Goal: Task Accomplishment & Management: Manage account settings

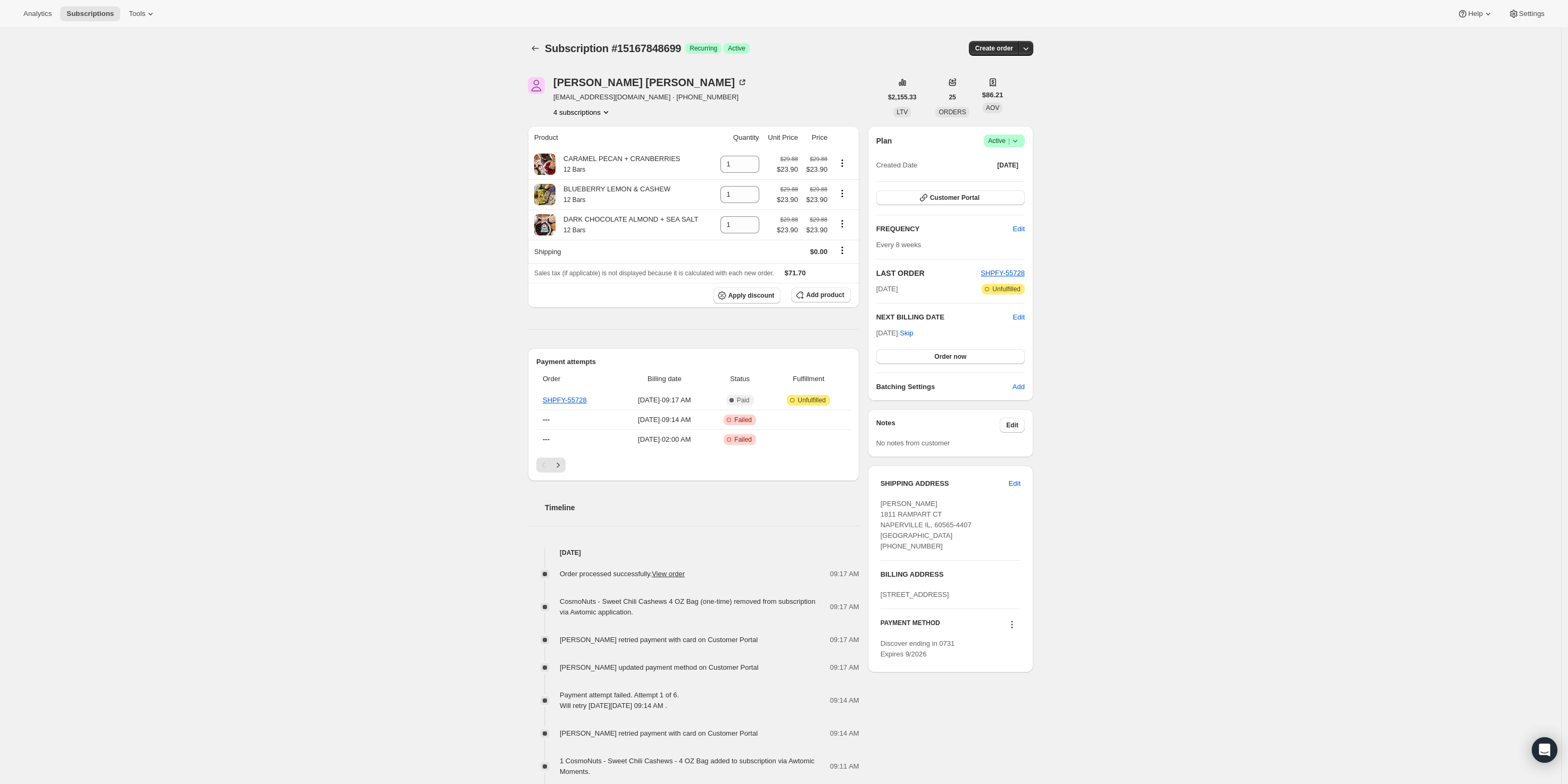
click at [595, 112] on button "4 subscriptions" at bounding box center [582, 112] width 58 height 11
click at [577, 148] on span "15167881467" at bounding box center [570, 151] width 43 height 8
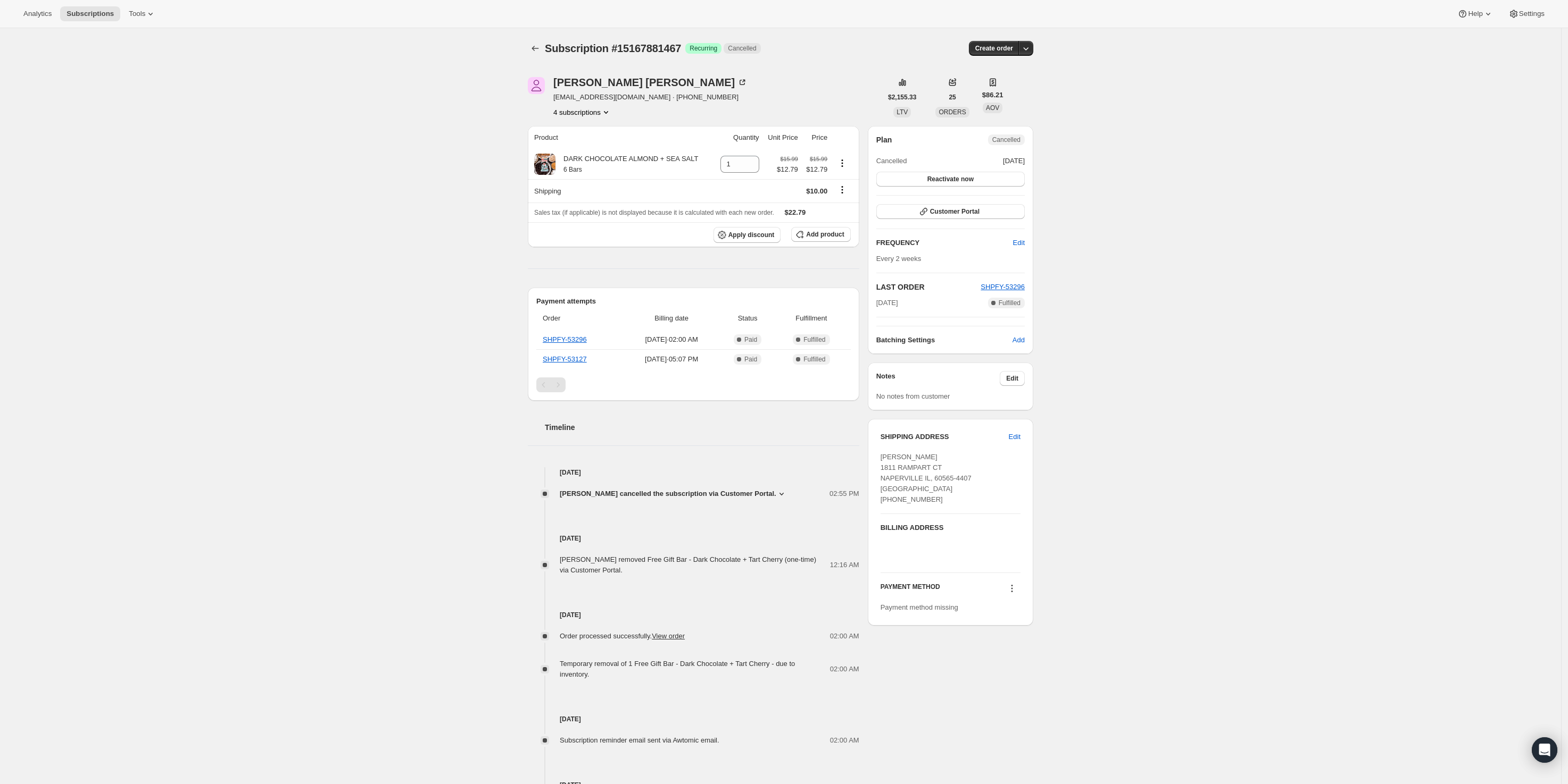
click at [578, 115] on button "4 subscriptions" at bounding box center [582, 112] width 58 height 11
click at [583, 165] on span "17577541883" at bounding box center [570, 169] width 43 height 8
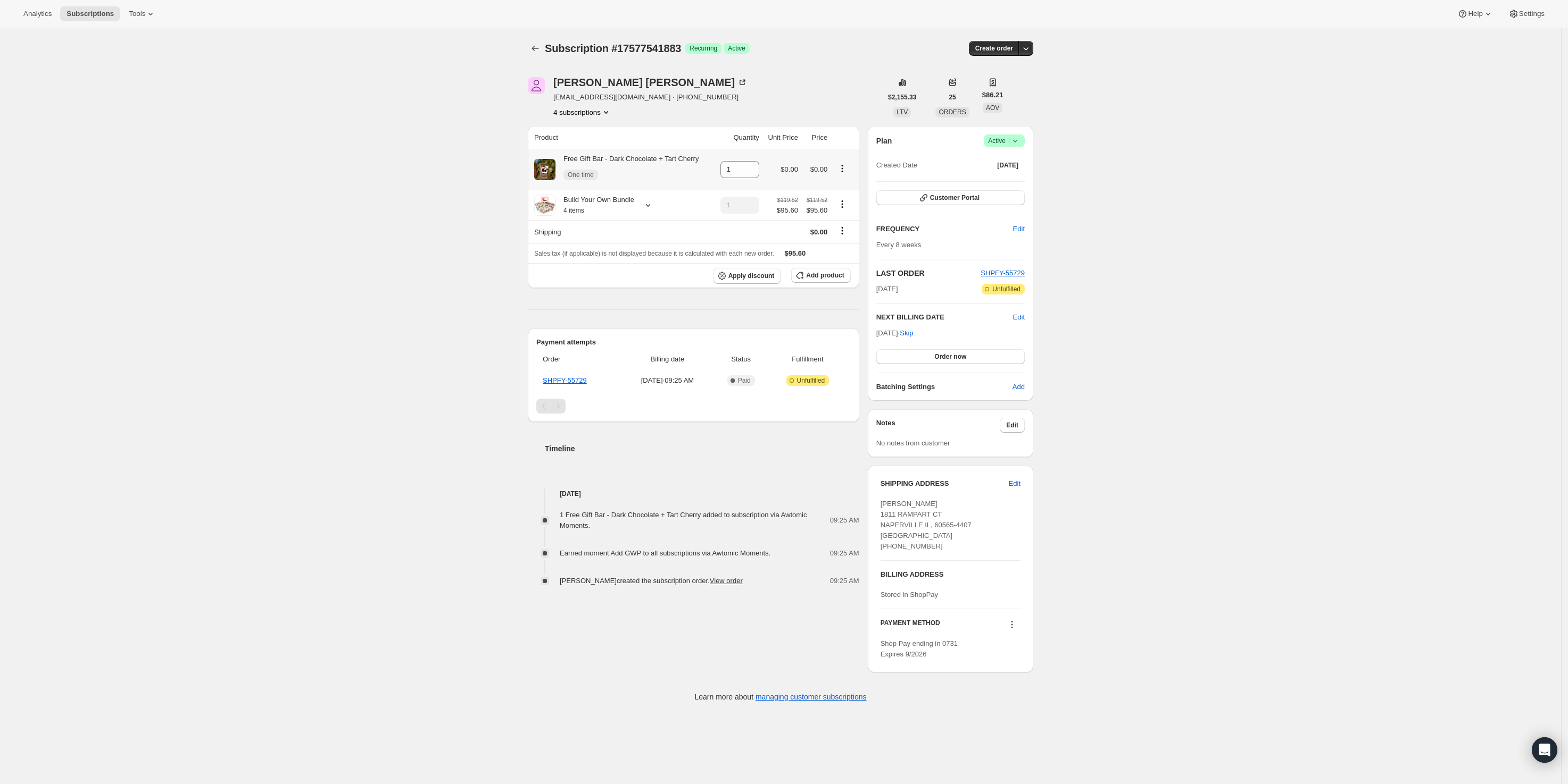
click at [846, 169] on icon "Product actions" at bounding box center [842, 168] width 11 height 11
click at [836, 221] on span "Remove" at bounding box center [826, 225] width 26 height 8
type input "0"
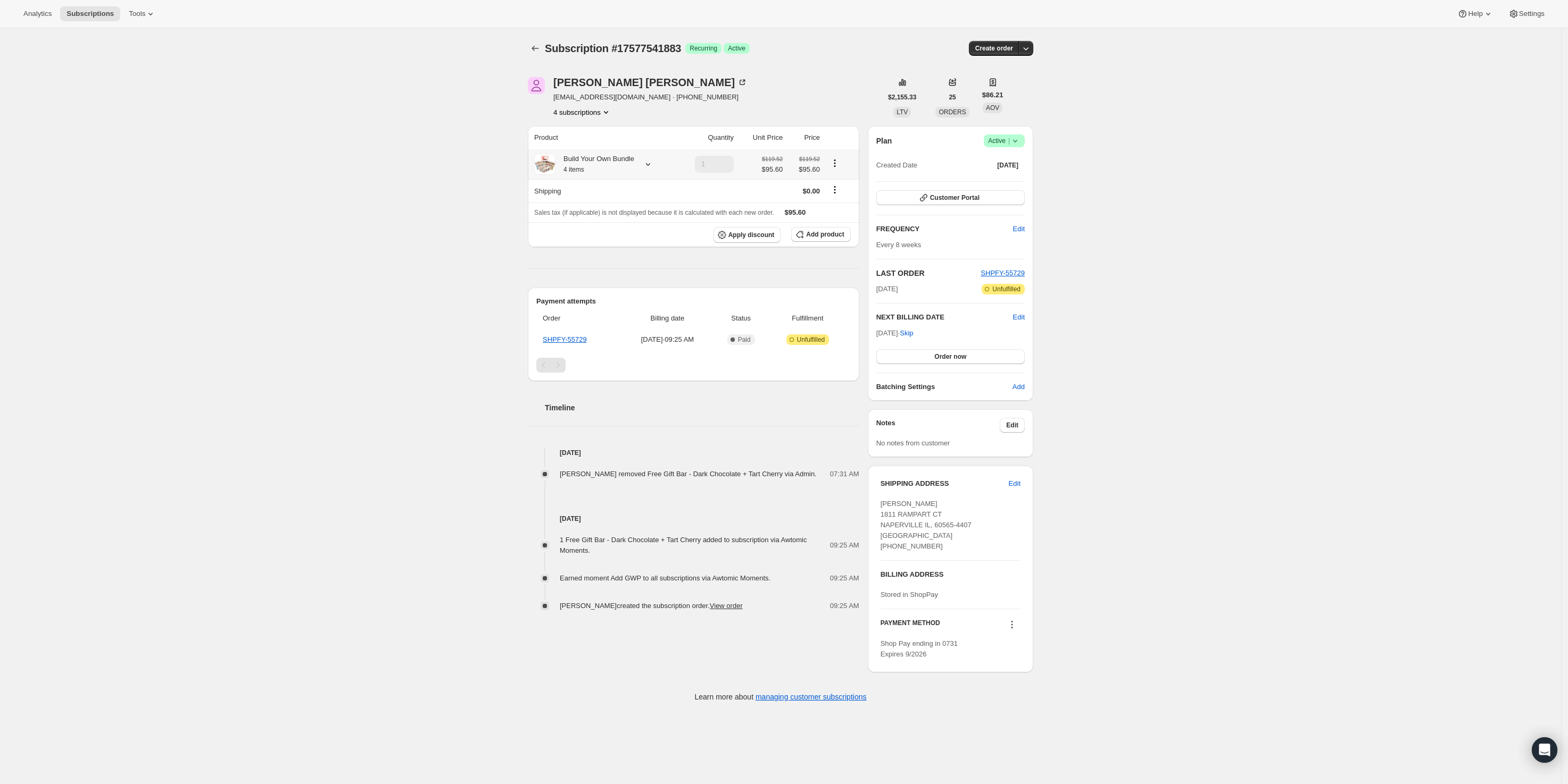
click at [653, 166] on icon at bounding box center [648, 164] width 11 height 11
click at [535, 42] on button "Subscriptions" at bounding box center [535, 49] width 15 height 15
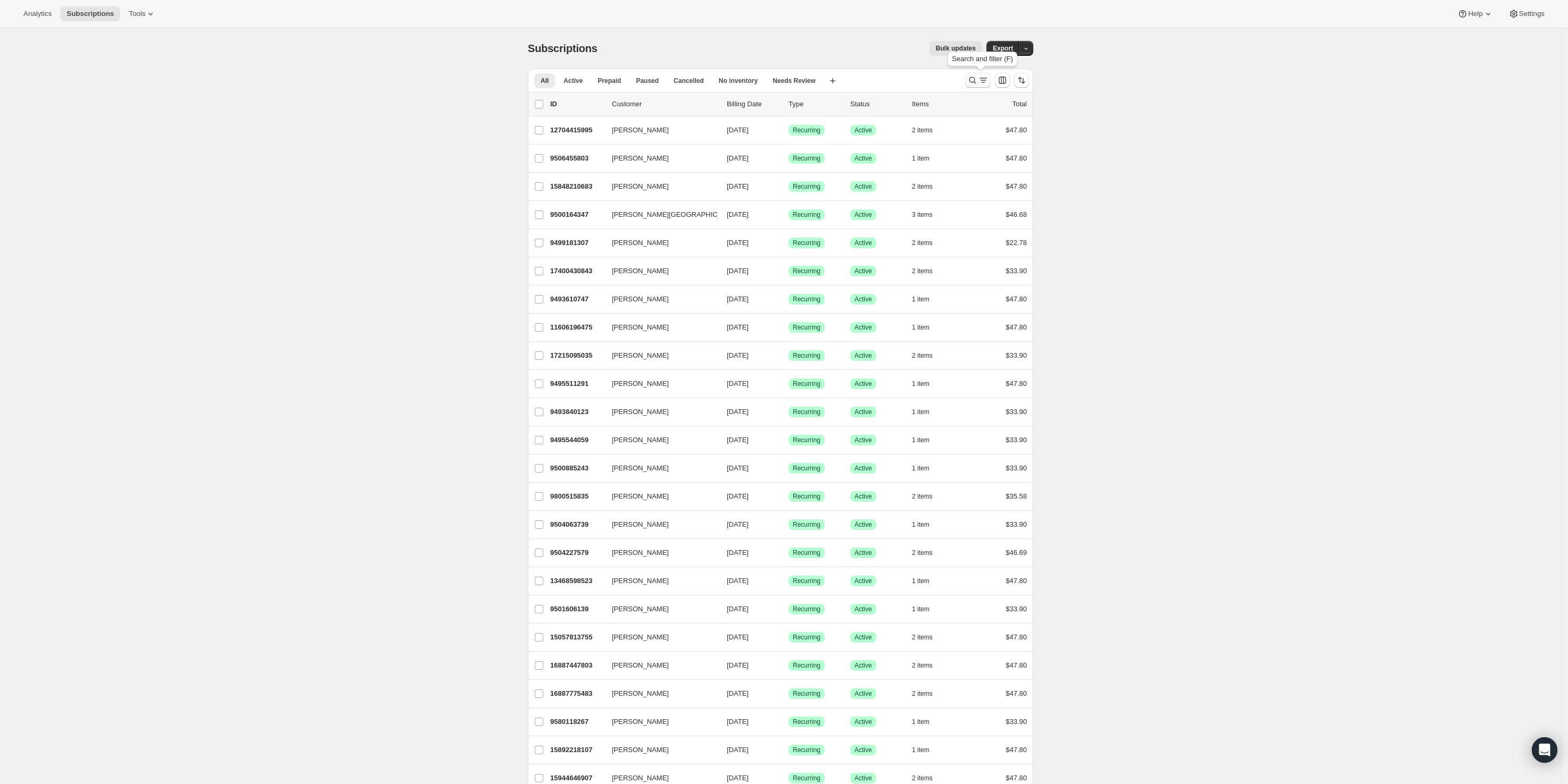
click at [976, 79] on icon "Search and filter results" at bounding box center [972, 80] width 11 height 11
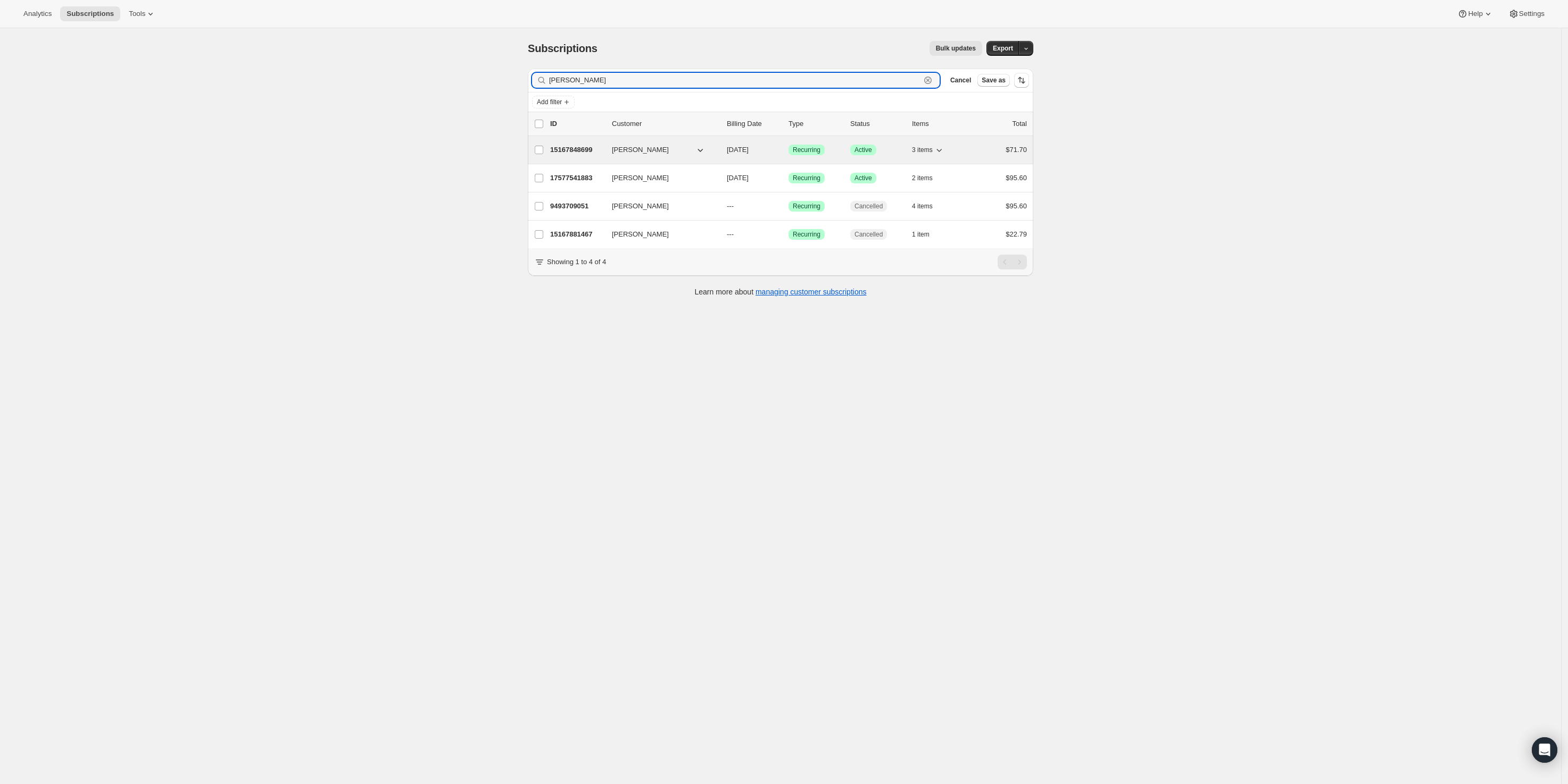
type input "[PERSON_NAME]"
click at [584, 151] on p "15167848699" at bounding box center [576, 150] width 54 height 11
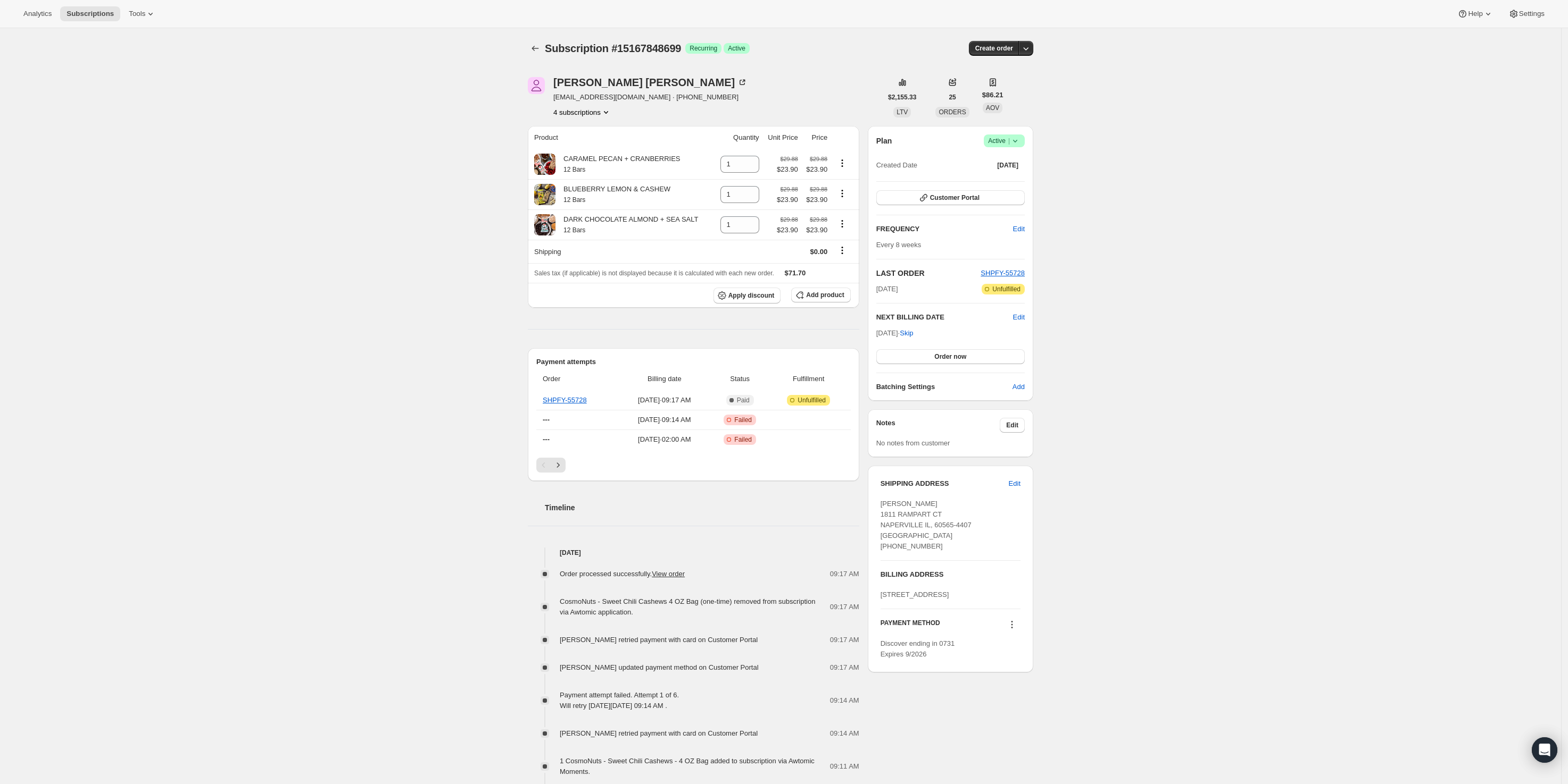
click at [1020, 139] on icon at bounding box center [1015, 141] width 11 height 11
click at [1015, 176] on span "Cancel subscription" at bounding box center [1007, 180] width 60 height 8
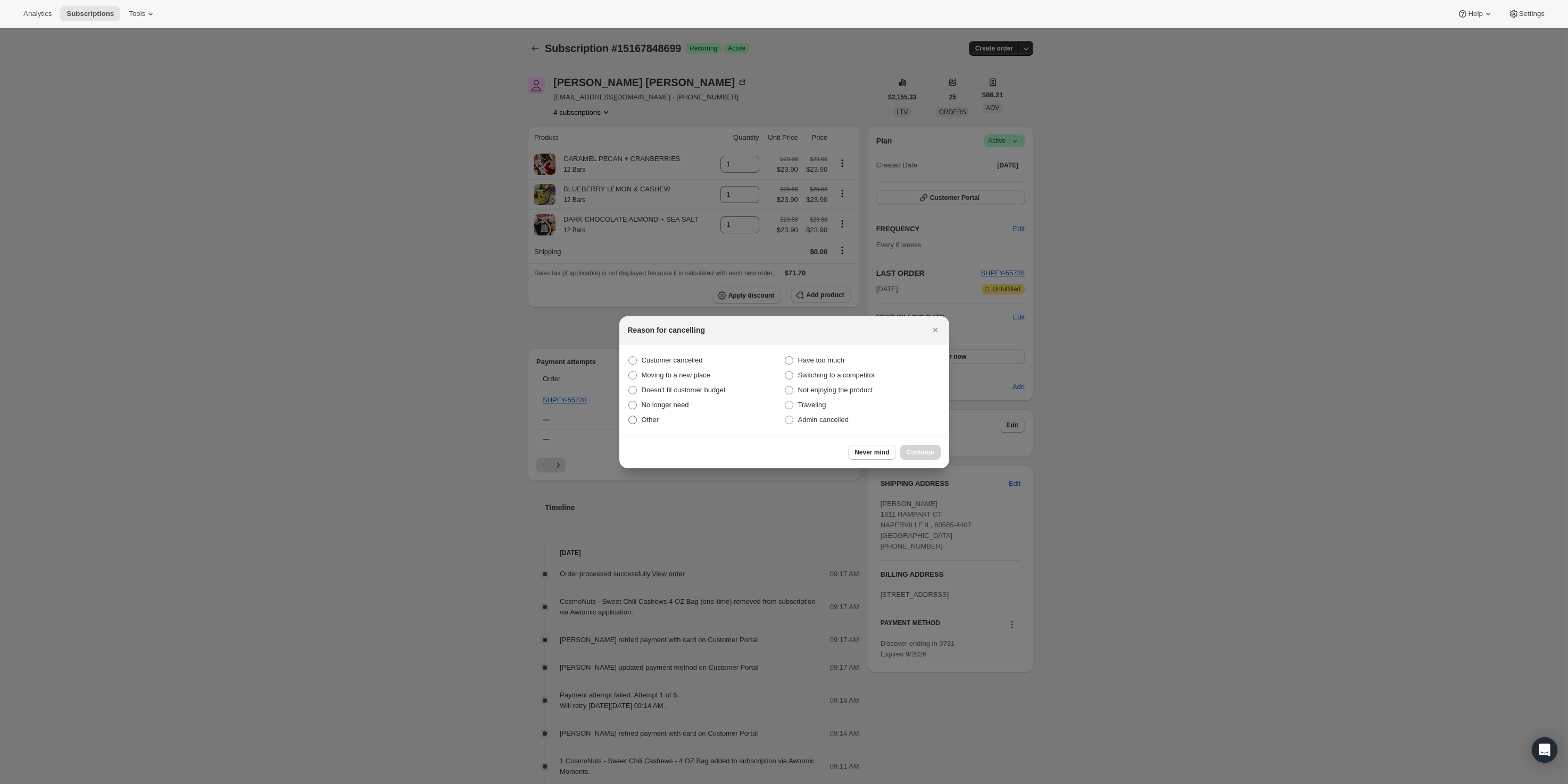
click at [783, 420] on label "Other" at bounding box center [706, 420] width 156 height 15
click at [629, 416] on input "Other" at bounding box center [628, 416] width 1 height 1
radio input "true"
click at [782, 423] on label "Other" at bounding box center [706, 420] width 156 height 15
click at [629, 416] on input "Other" at bounding box center [628, 416] width 1 height 1
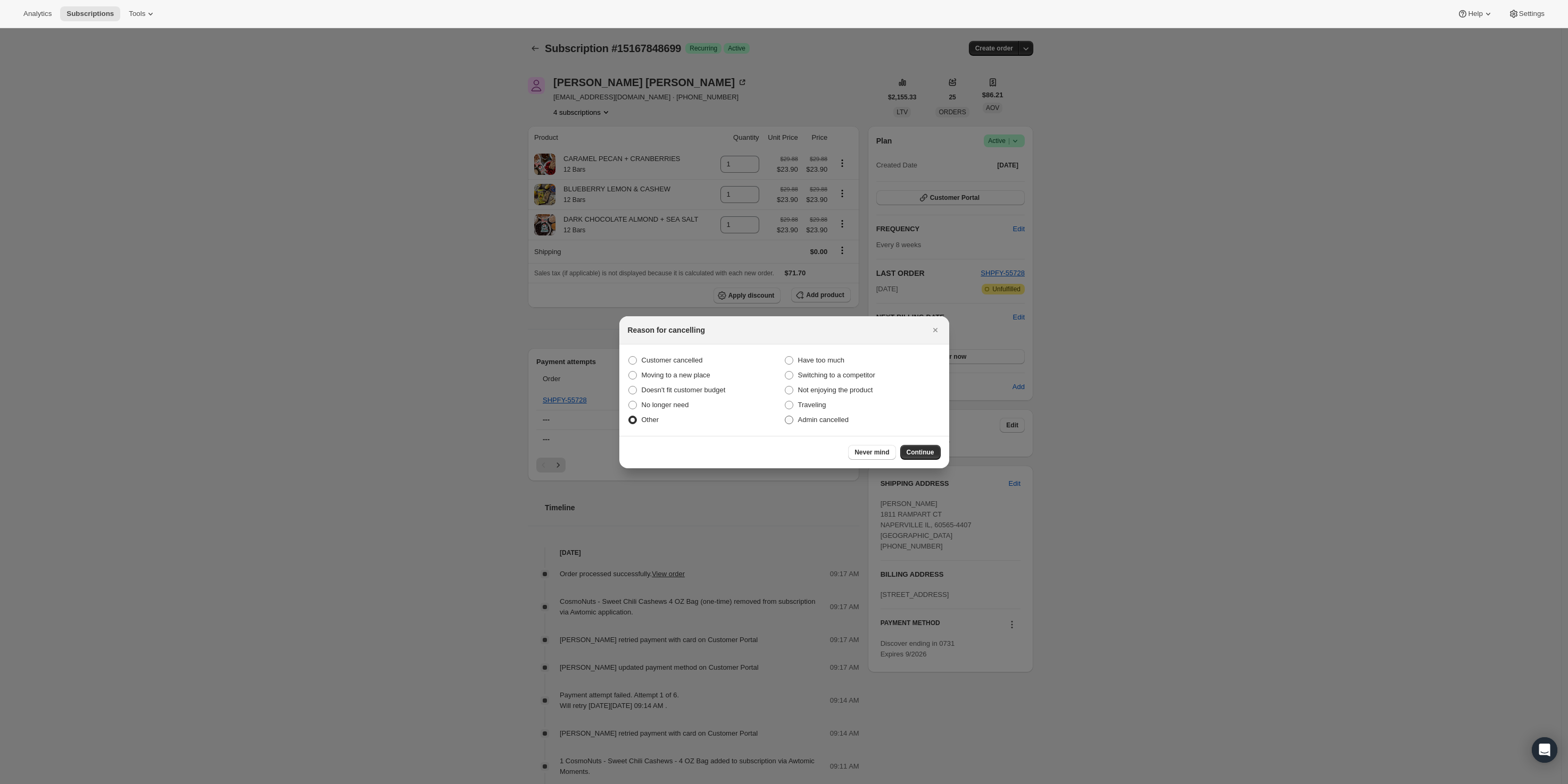
click at [789, 422] on span ":r12a:" at bounding box center [789, 420] width 8 height 8
click at [785, 416] on input "Admin cancelled" at bounding box center [784, 416] width 1 height 1
radio input "true"
radio input "false"
click at [920, 450] on span "Continue" at bounding box center [921, 452] width 28 height 8
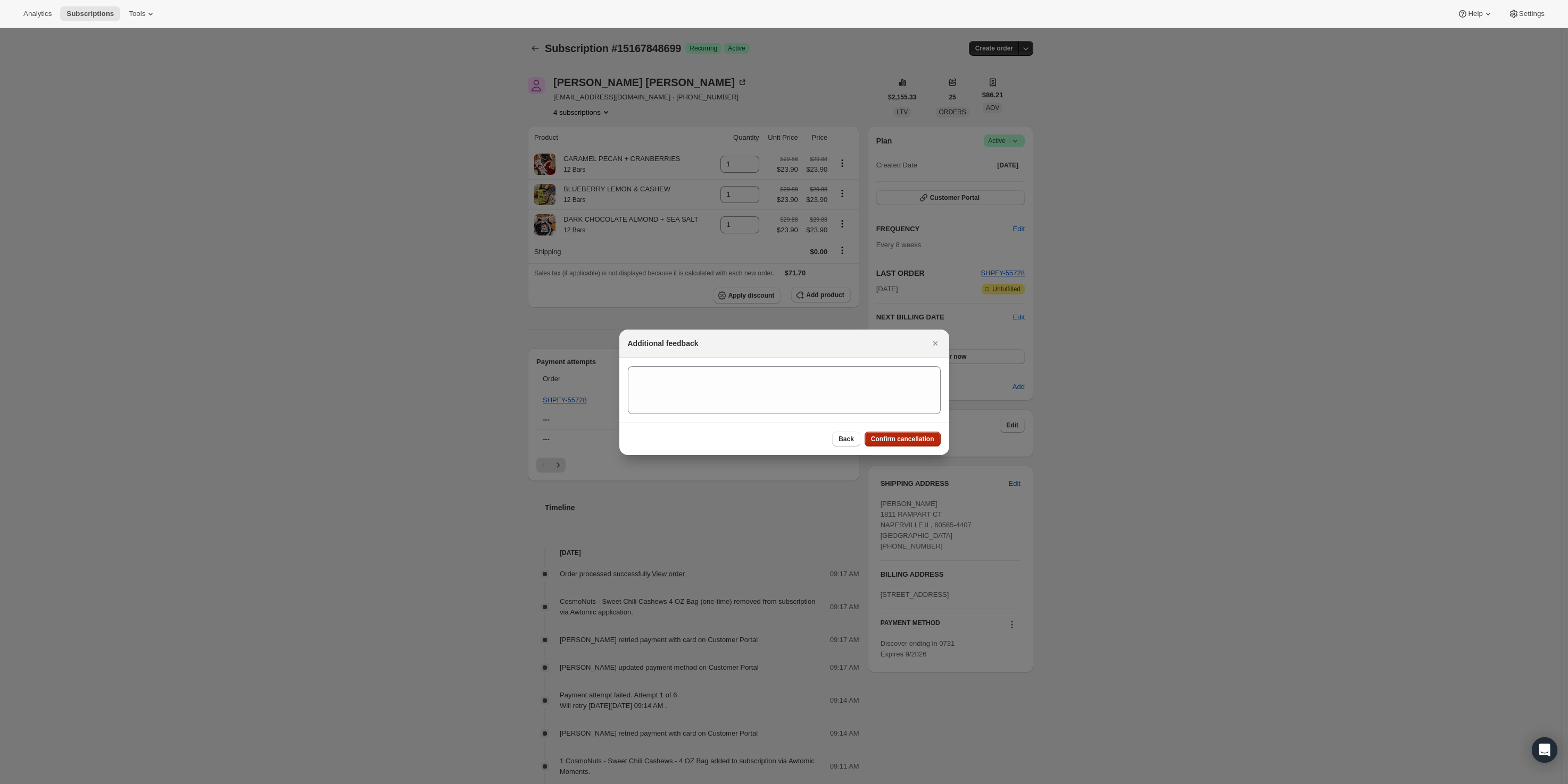
click at [908, 442] on span "Confirm cancellation" at bounding box center [902, 439] width 63 height 8
